Goal: Navigation & Orientation: Find specific page/section

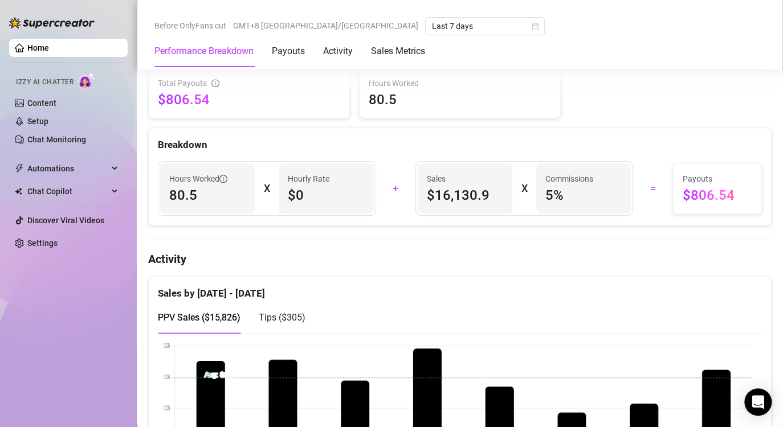
scroll to position [421, 0]
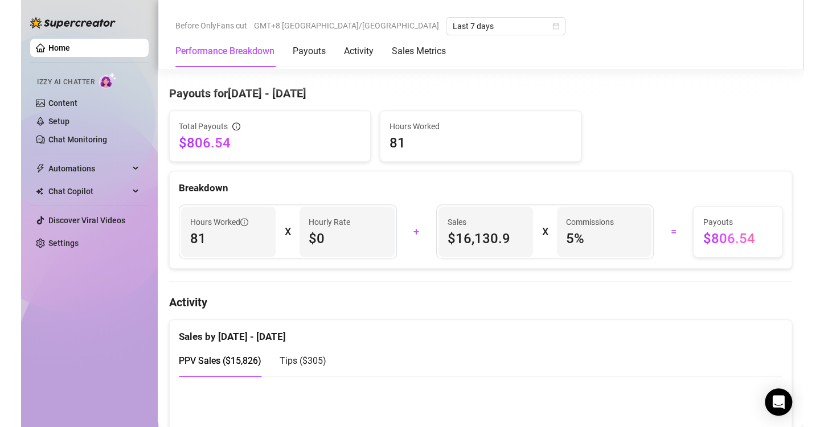
scroll to position [513, 0]
